Goal: Information Seeking & Learning: Understand process/instructions

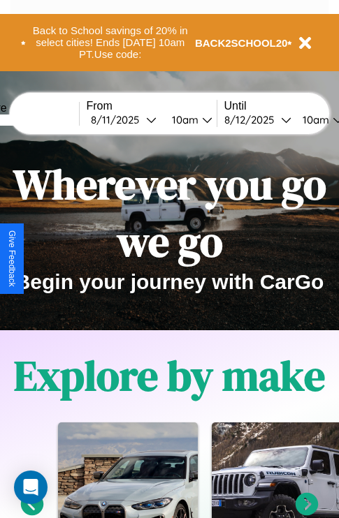
scroll to position [1693, 0]
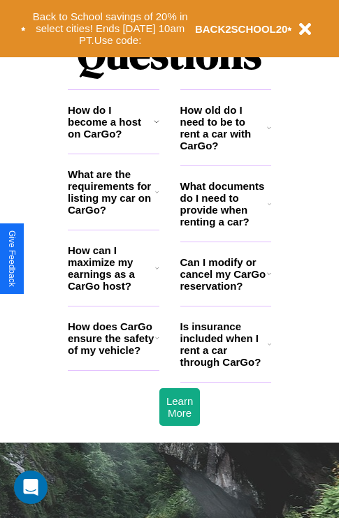
click at [225, 226] on h3 "What documents do I need to provide when renting a car?" at bounding box center [224, 204] width 88 height 48
click at [269, 210] on icon at bounding box center [269, 203] width 3 height 11
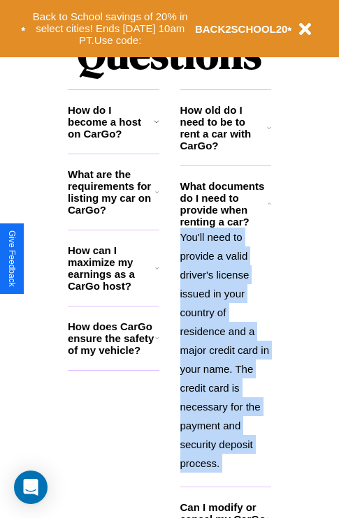
scroll to position [1722, 0]
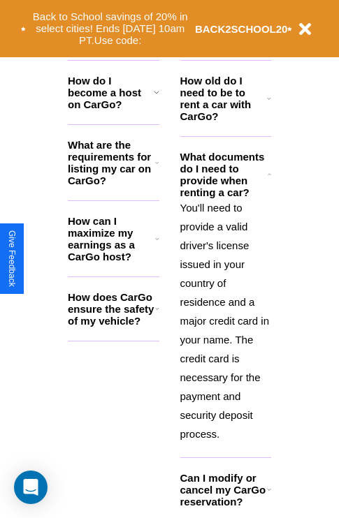
click at [268, 495] on icon at bounding box center [269, 489] width 4 height 11
click at [225, 504] on h3 "Can I modify or cancel my CarGo reservation?" at bounding box center [223, 490] width 87 height 36
click at [269, 104] on icon at bounding box center [269, 98] width 4 height 11
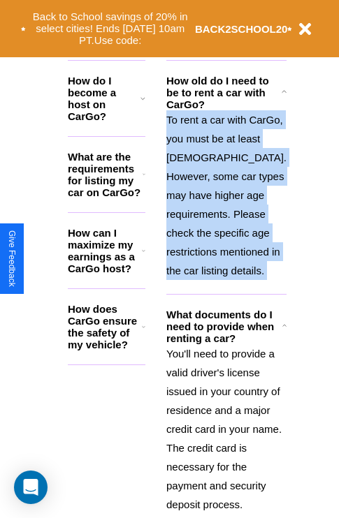
scroll to position [2277, 0]
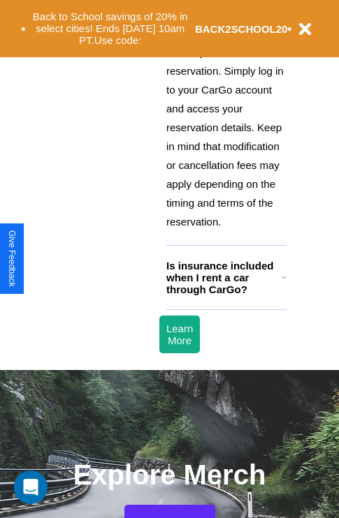
click at [225, 231] on p "Yes, you can modify or cancel your CarGo reservation. Simply log in to your Car…" at bounding box center [226, 128] width 120 height 208
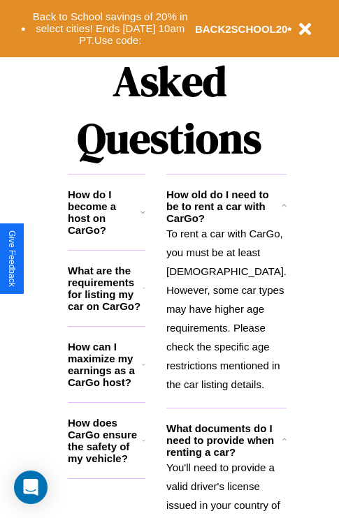
click at [225, 357] on p "To rent a car with CarGo, you must be at least [DEMOGRAPHIC_DATA]. However, som…" at bounding box center [226, 309] width 120 height 170
